Goal: Use online tool/utility: Utilize a website feature to perform a specific function

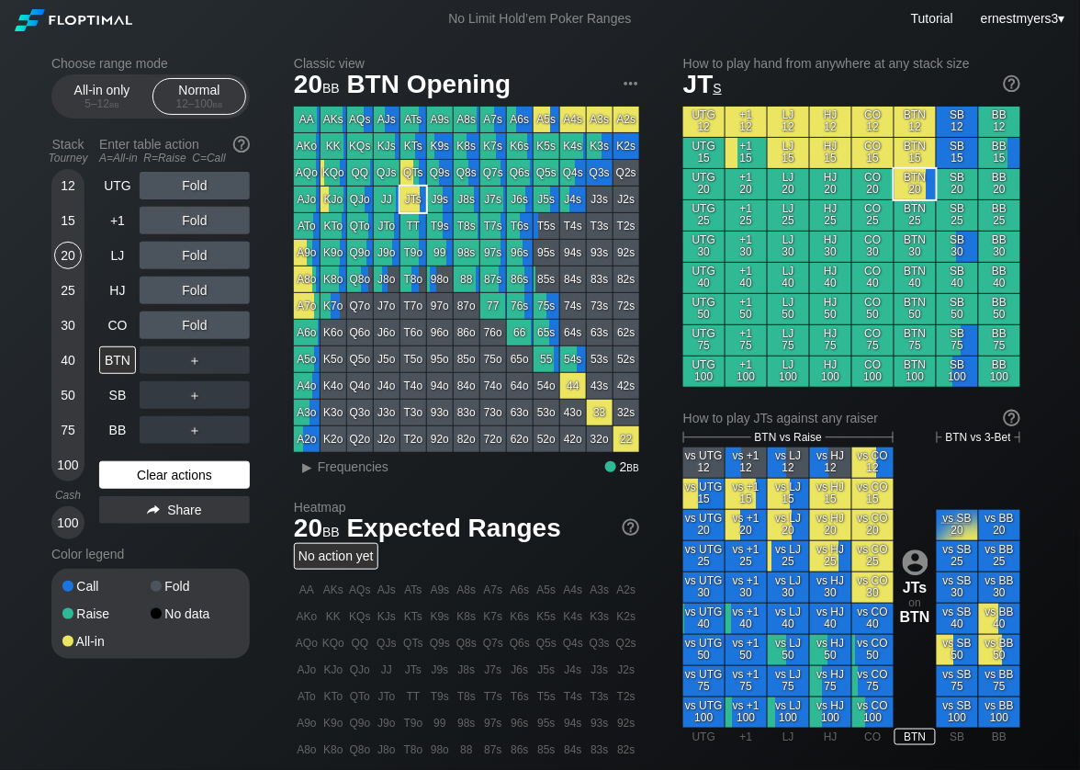
click at [157, 482] on div "Clear actions" at bounding box center [174, 475] width 151 height 28
click at [204, 354] on div "R ✕" at bounding box center [195, 360] width 36 height 28
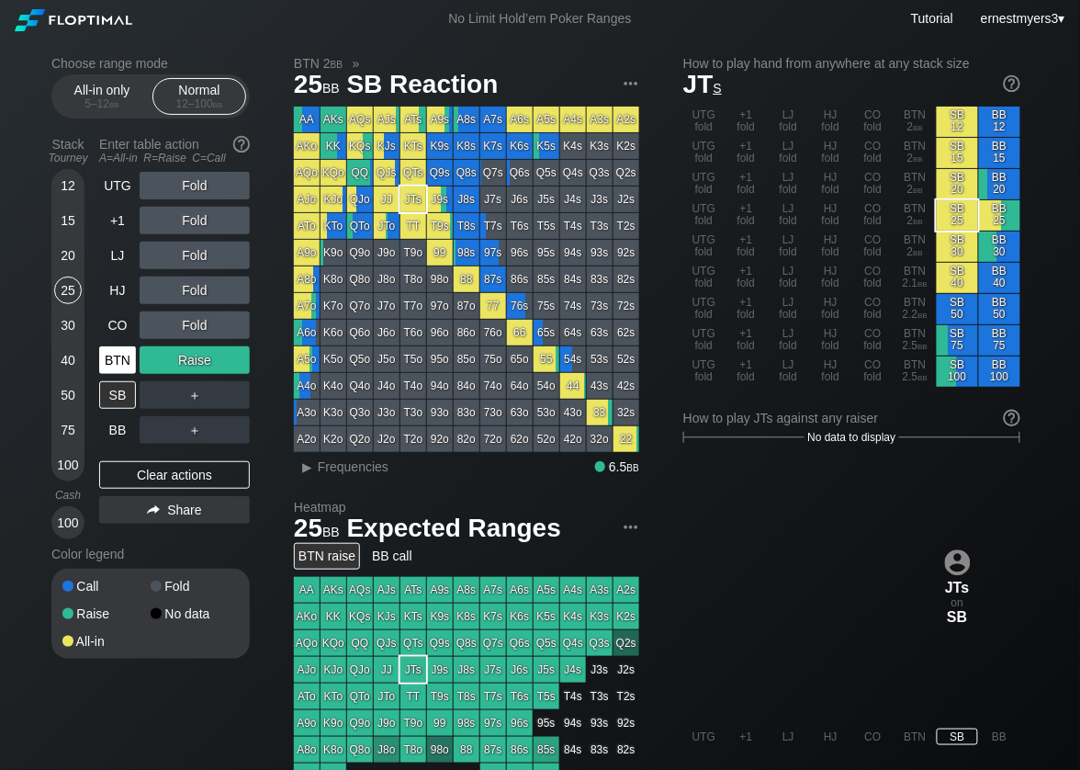
drag, startPoint x: 78, startPoint y: 295, endPoint x: 124, endPoint y: 362, distance: 81.3
click at [82, 295] on div "12 15 20 25 30 40 50 75 100" at bounding box center [67, 325] width 33 height 312
click at [118, 388] on div "SB" at bounding box center [117, 395] width 37 height 28
click at [156, 399] on div "A ✕" at bounding box center [158, 395] width 36 height 28
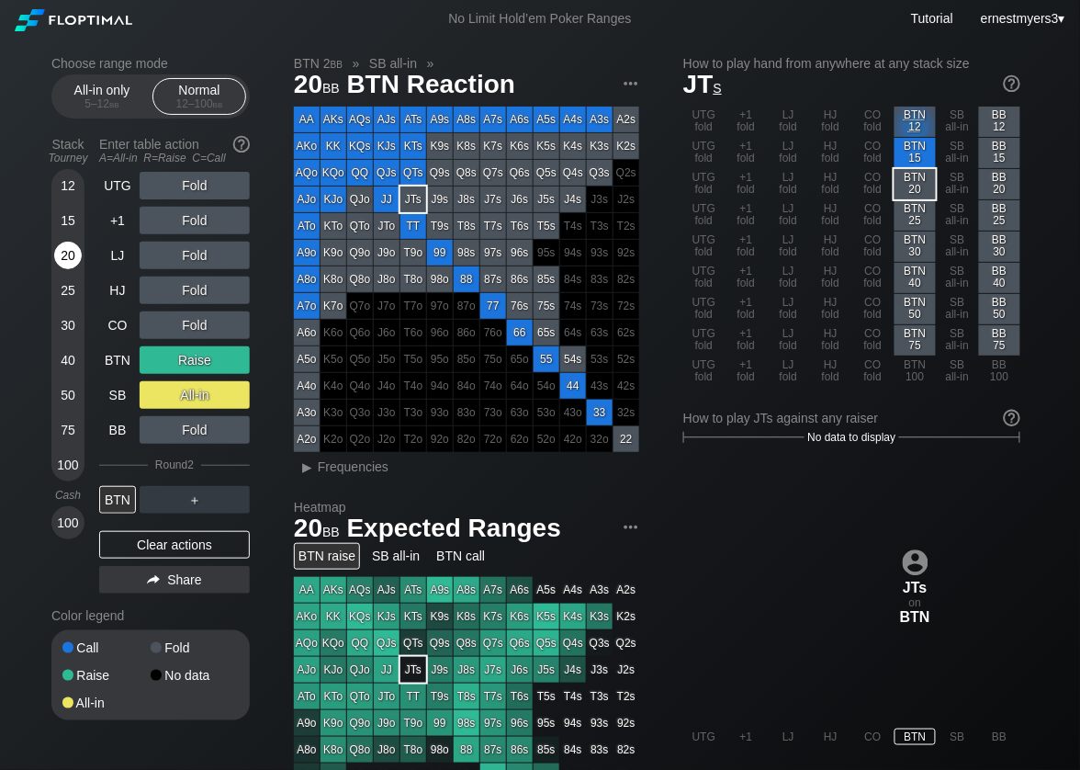
click at [74, 253] on div "20" at bounding box center [68, 256] width 28 height 28
click at [191, 536] on div "Clear actions" at bounding box center [174, 545] width 151 height 28
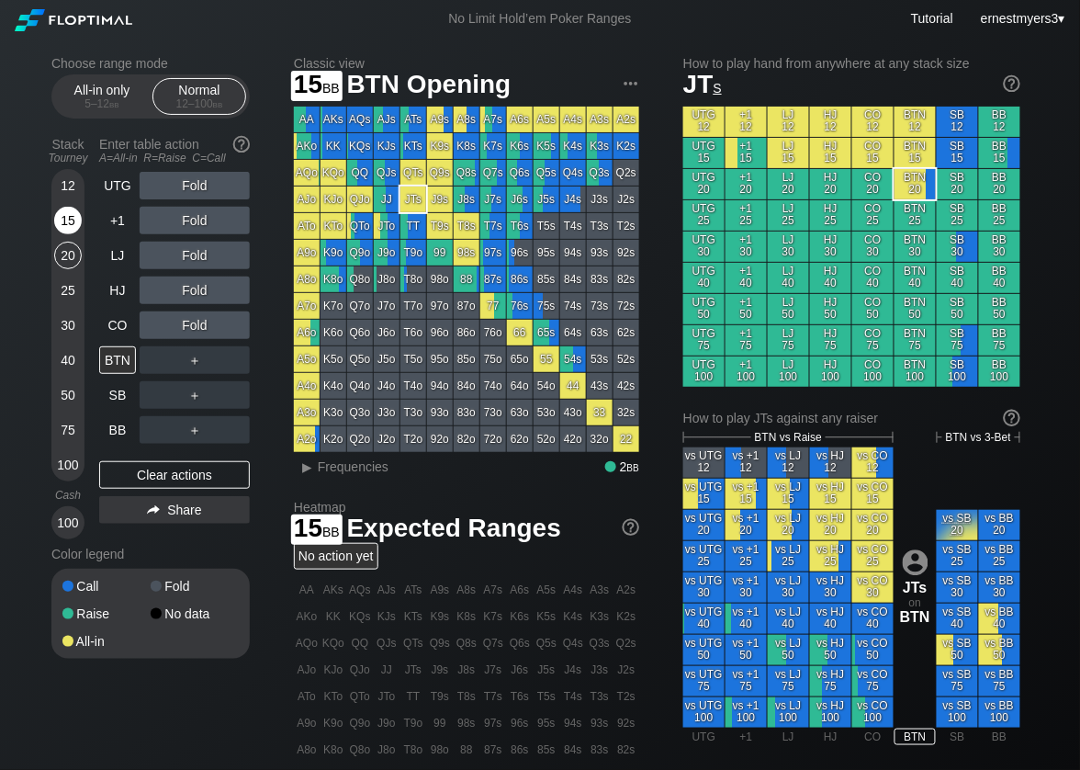
click at [59, 229] on div "15" at bounding box center [68, 221] width 28 height 28
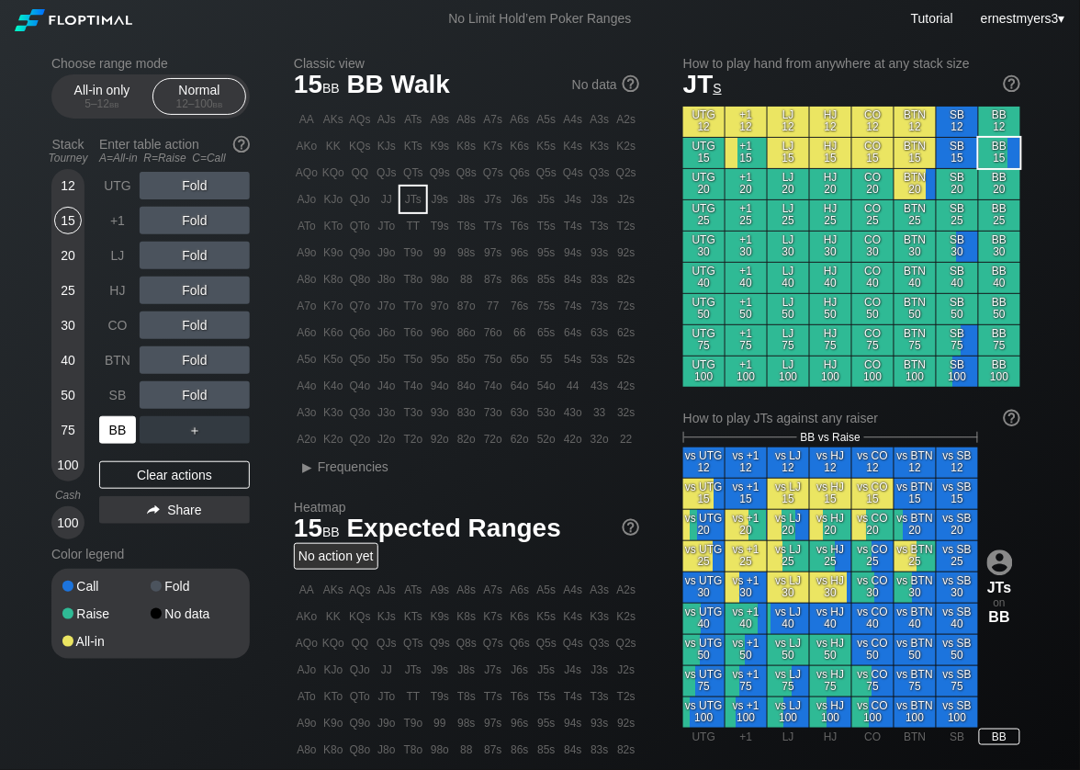
click at [99, 437] on div "BB" at bounding box center [117, 430] width 37 height 28
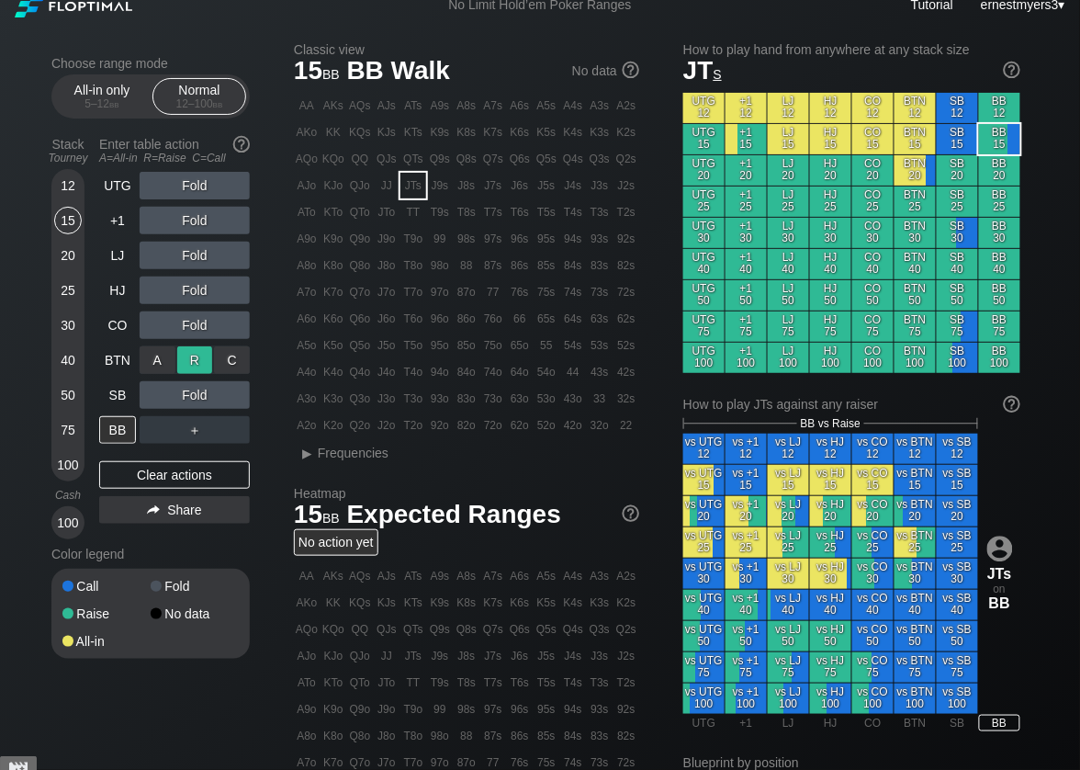
scroll to position [15, 0]
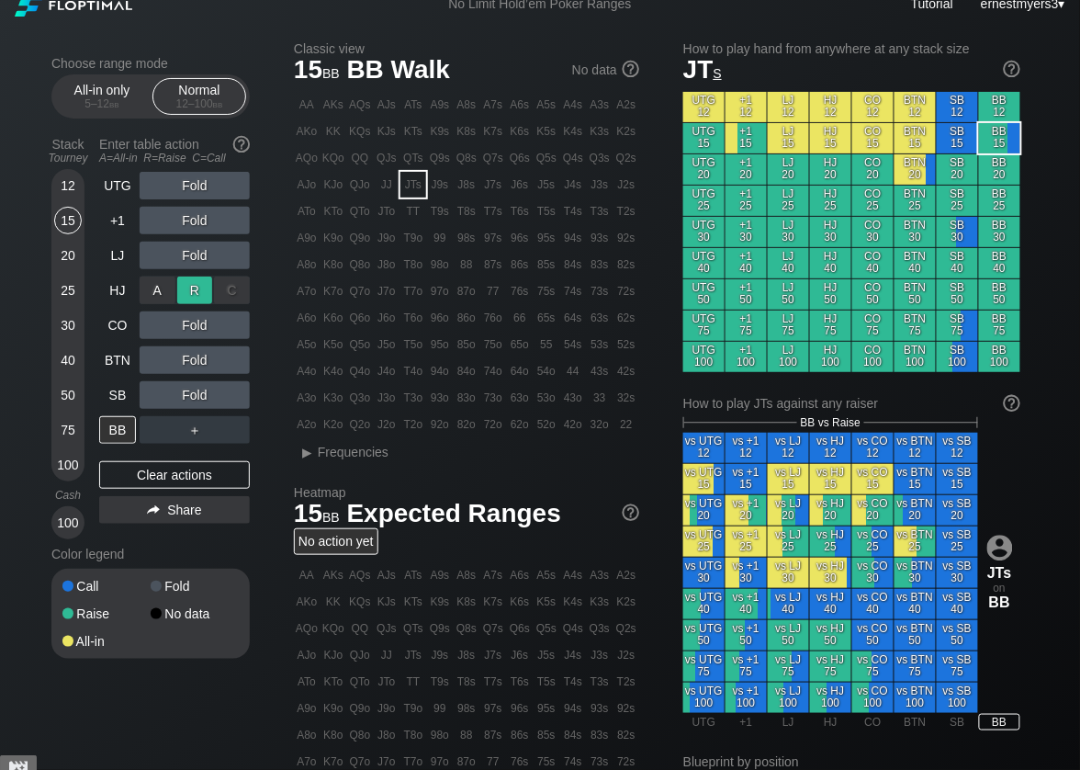
click at [189, 295] on div "R ✕" at bounding box center [195, 290] width 36 height 28
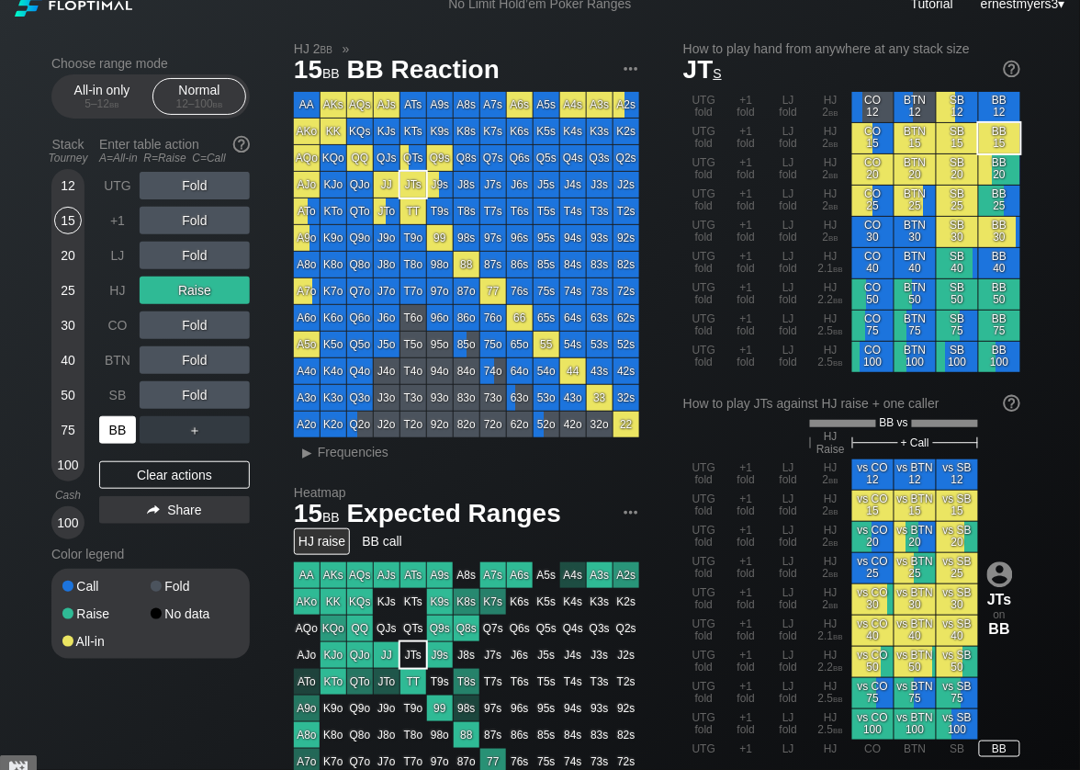
click at [111, 435] on div "BB" at bounding box center [117, 430] width 37 height 28
